Goal: Task Accomplishment & Management: Manage account settings

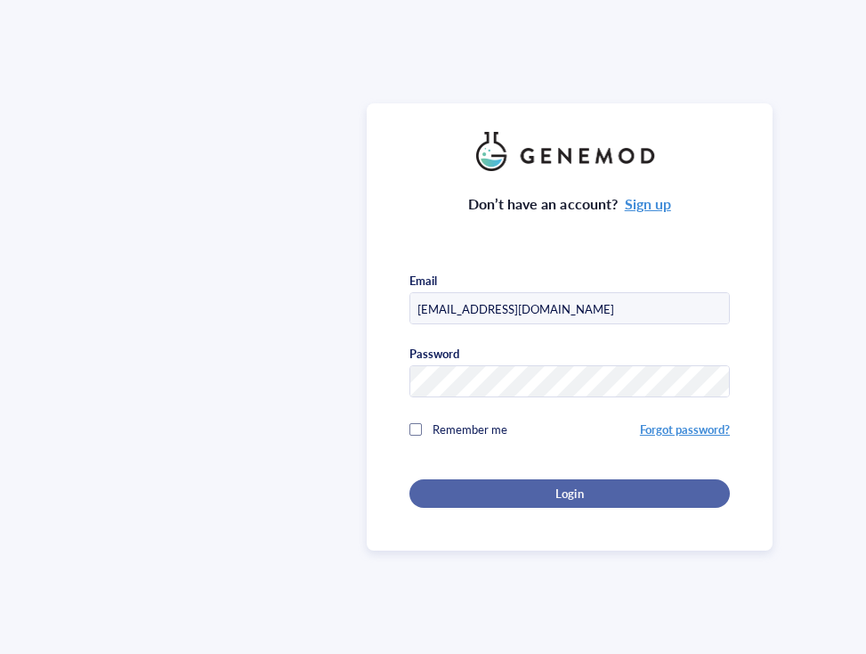
click at [612, 500] on button "Login" at bounding box center [570, 493] width 321 height 28
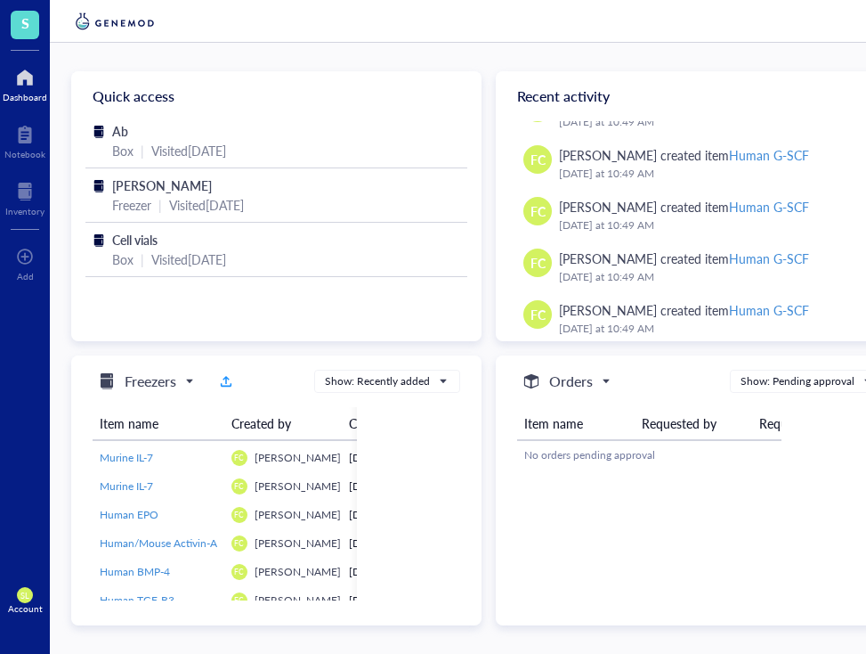
scroll to position [739, 0]
click at [19, 596] on span "SL" at bounding box center [25, 595] width 16 height 16
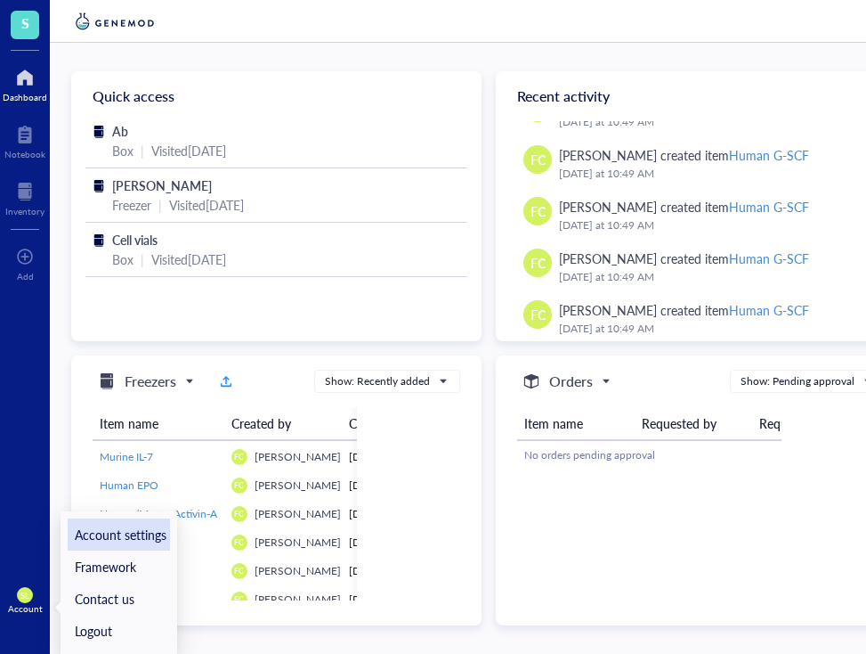
click at [118, 533] on link "Account settings" at bounding box center [119, 534] width 102 height 32
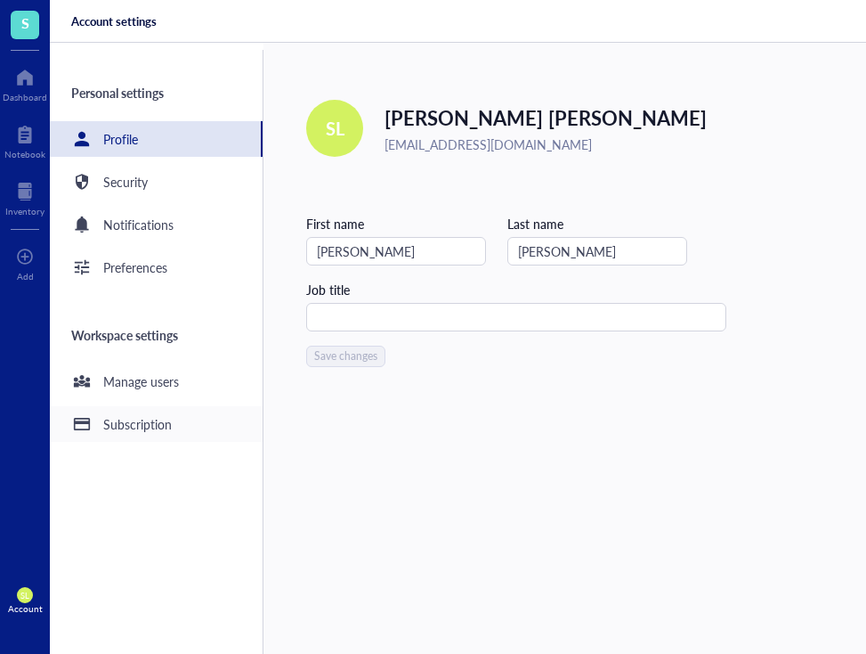
click at [157, 423] on div "Subscription" at bounding box center [137, 424] width 69 height 20
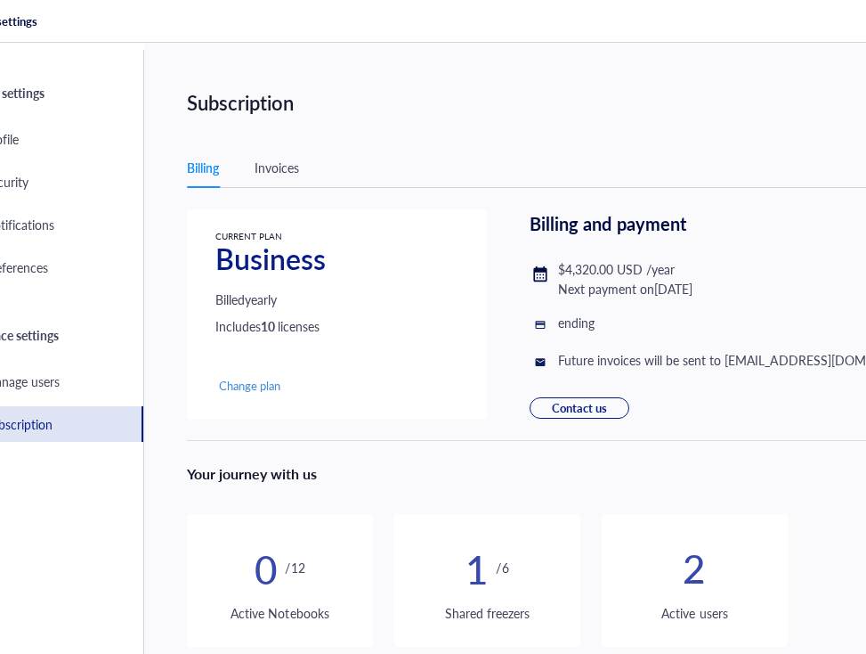
scroll to position [0, 114]
